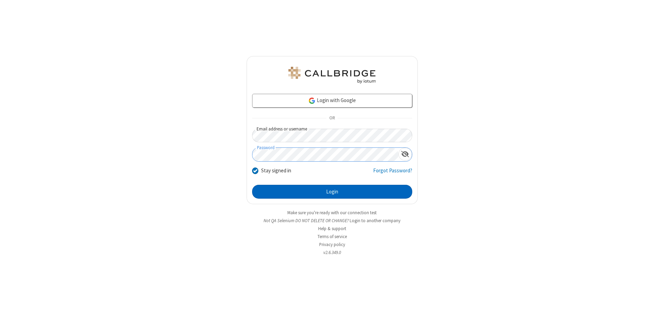
click at [332, 192] on button "Login" at bounding box center [332, 192] width 160 height 14
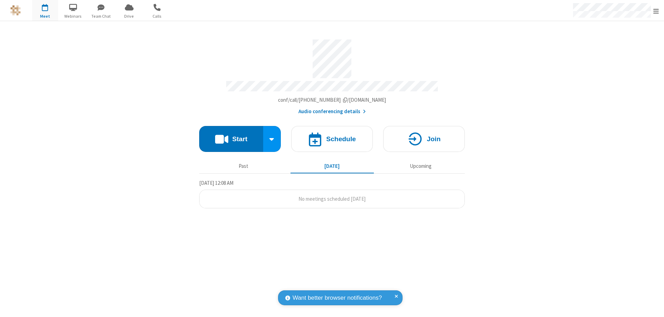
click at [231, 136] on button "Start" at bounding box center [231, 139] width 64 height 26
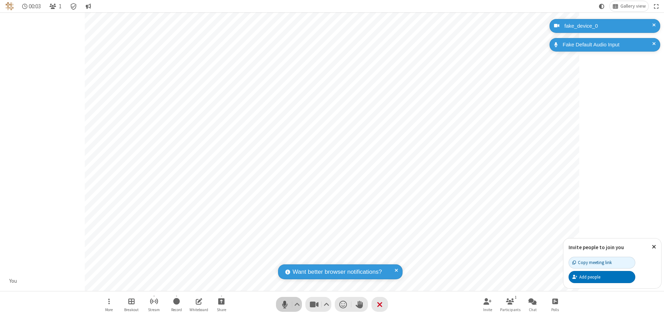
click at [285, 304] on span "Mute (⌘+Shift+A)" at bounding box center [284, 304] width 10 height 10
click at [285, 304] on span "Unmute (⌘+Shift+A)" at bounding box center [284, 304] width 10 height 10
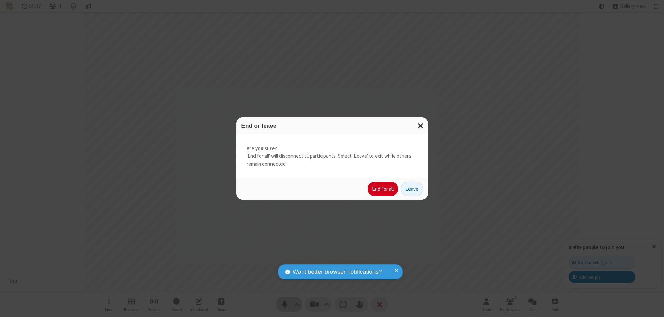
click at [383, 189] on button "End for all" at bounding box center [383, 189] width 30 height 14
